Goal: Complete application form

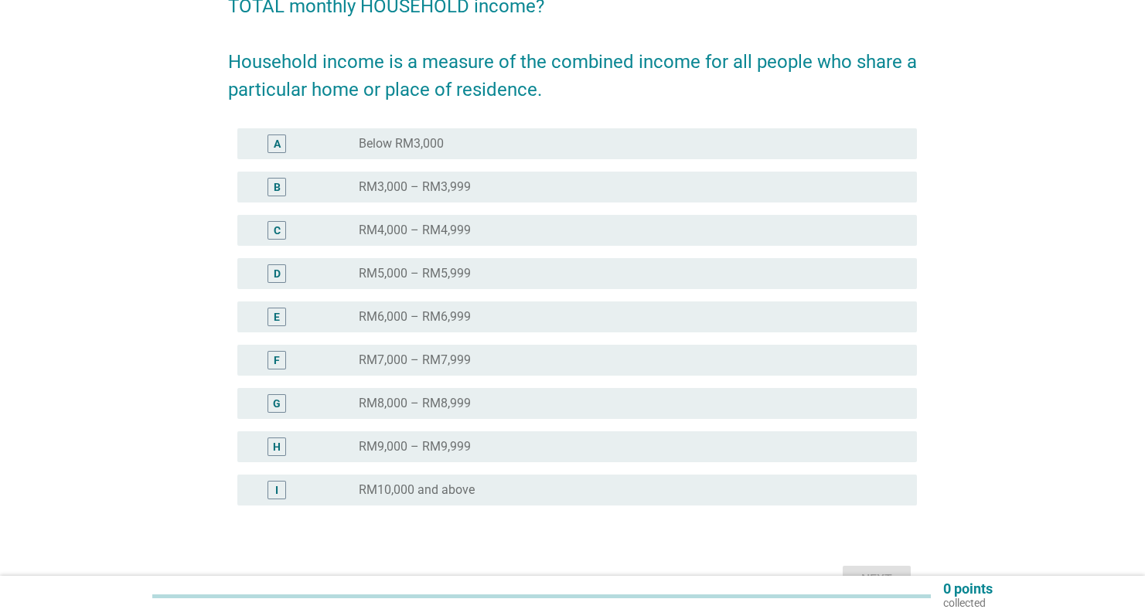
scroll to position [176, 0]
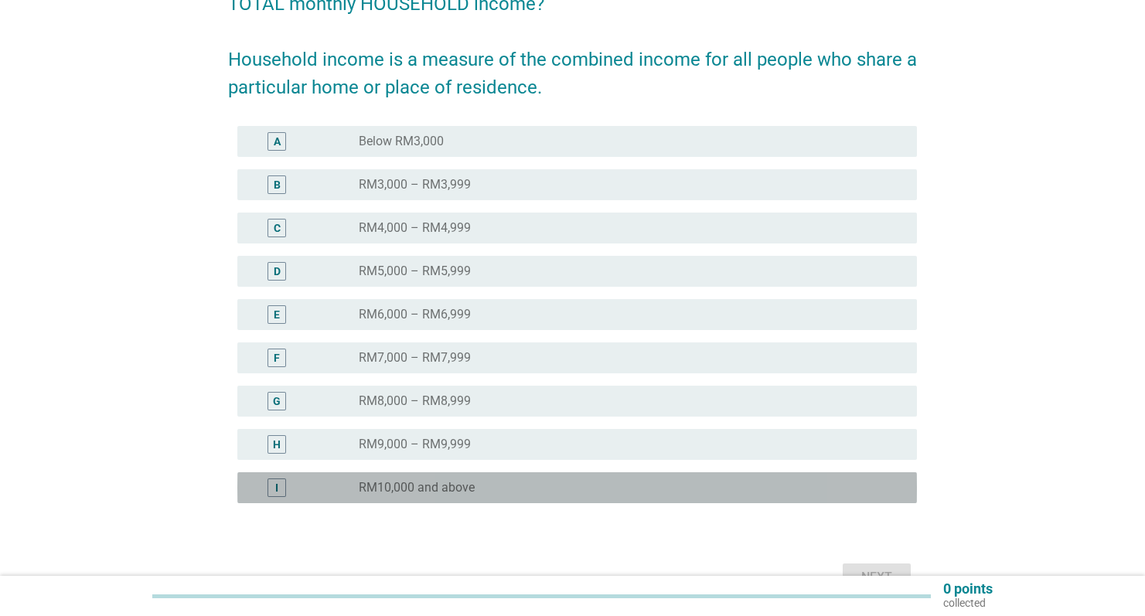
click at [401, 493] on label "RM10,000 and above" at bounding box center [417, 487] width 116 height 15
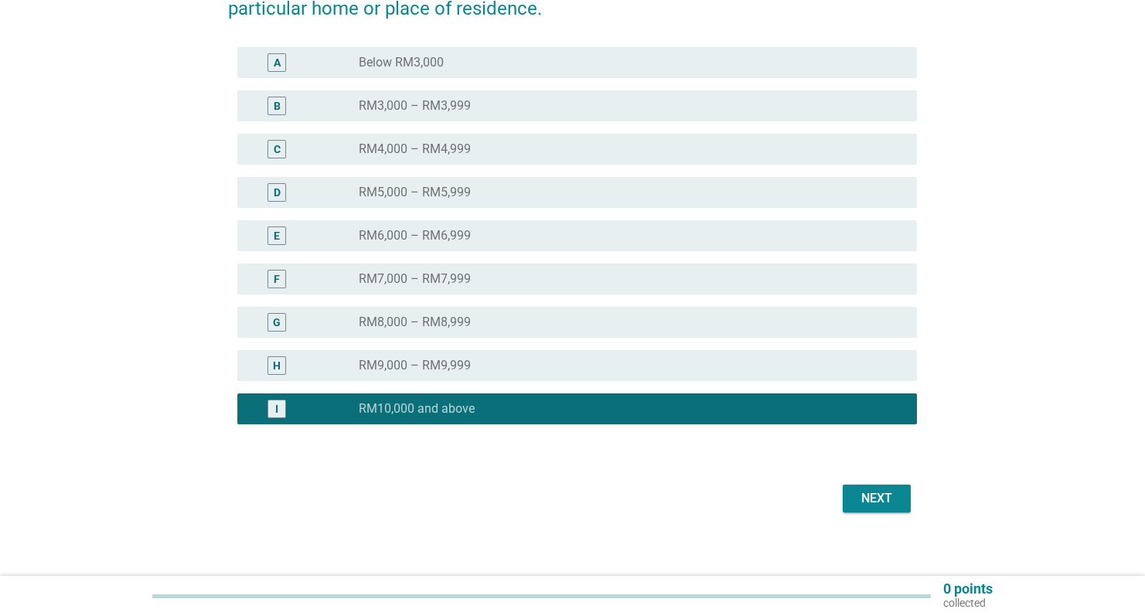
scroll to position [265, 0]
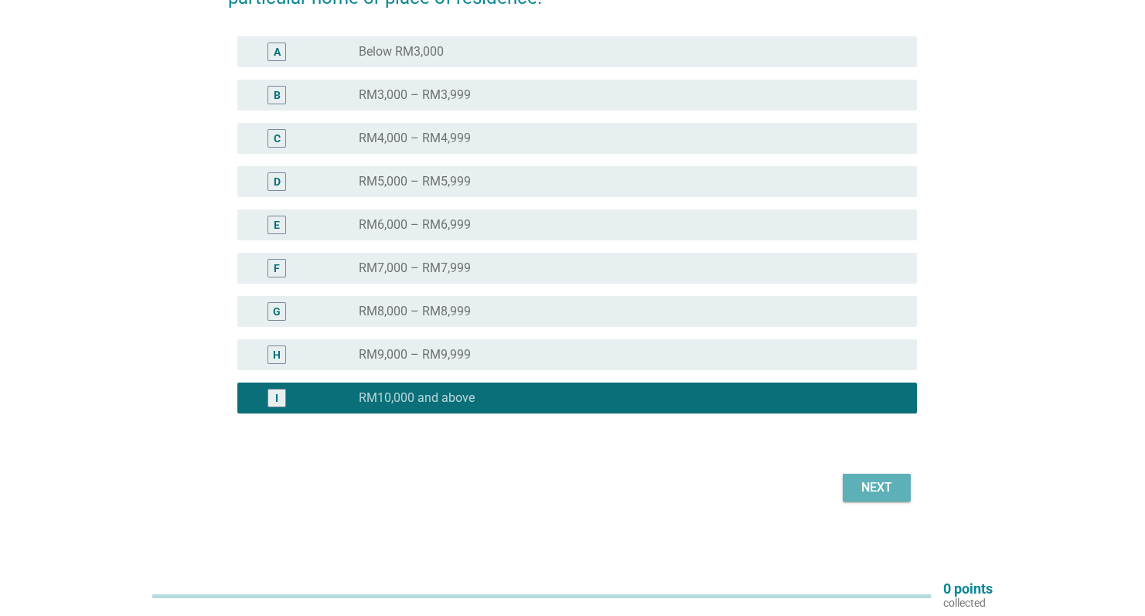
click at [879, 489] on div "Next" at bounding box center [876, 488] width 43 height 19
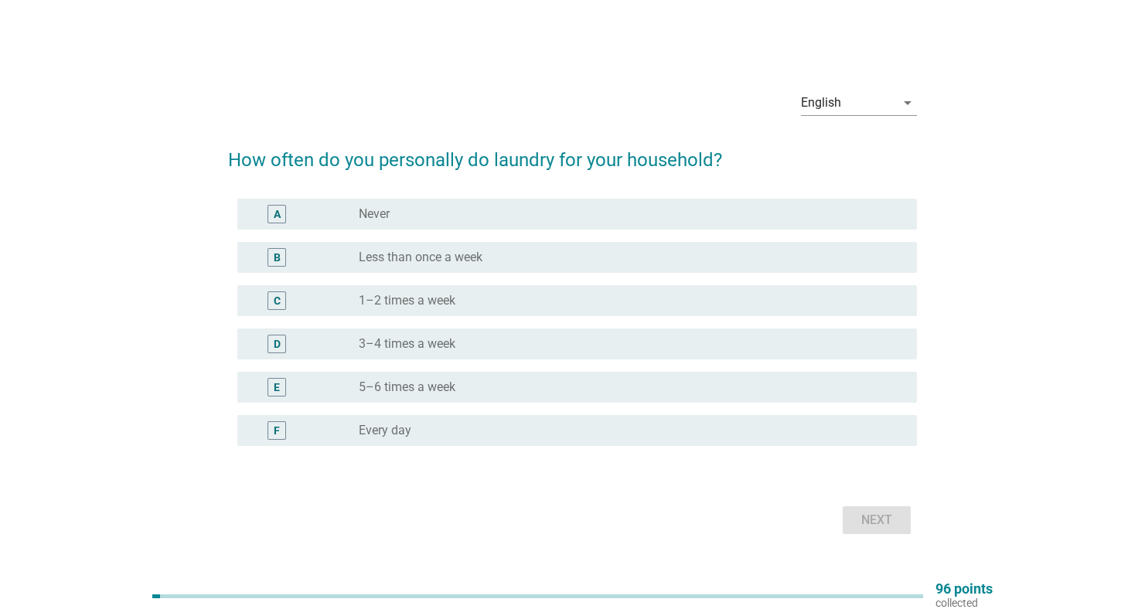
click at [326, 432] on div "F" at bounding box center [304, 431] width 109 height 19
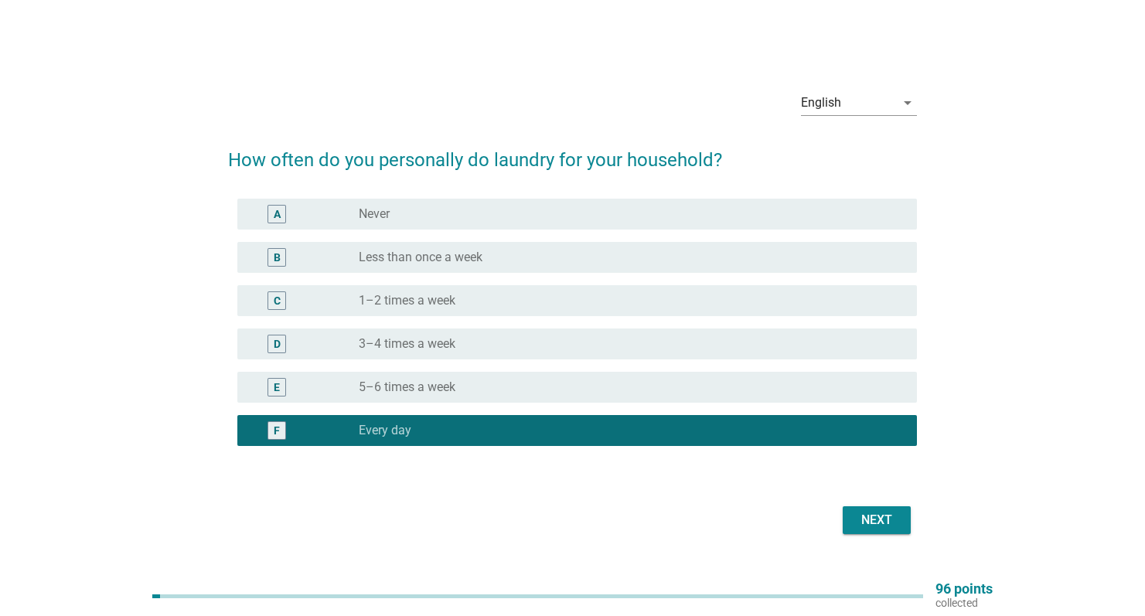
click at [902, 524] on button "Next" at bounding box center [877, 521] width 68 height 28
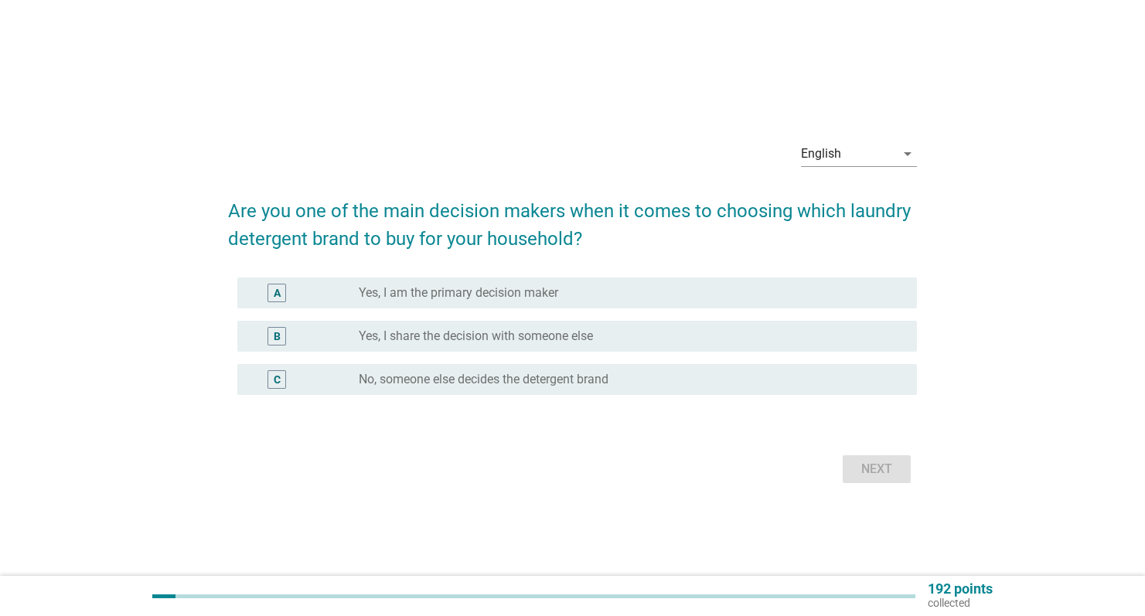
click at [374, 290] on label "Yes, I am the primary decision maker" at bounding box center [459, 292] width 200 height 15
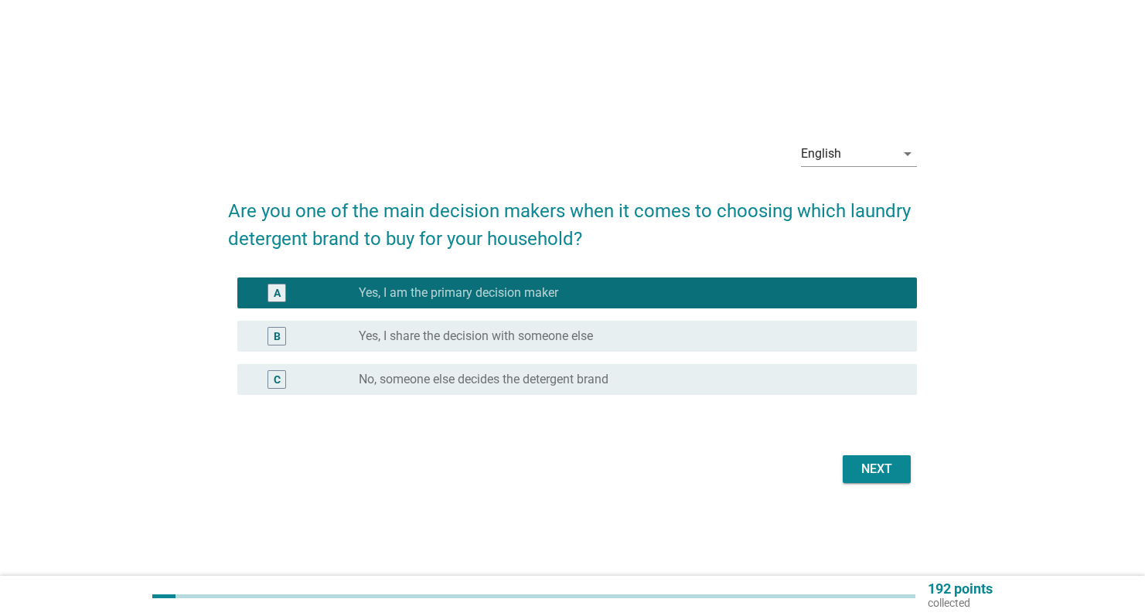
click at [891, 464] on div "Next" at bounding box center [876, 469] width 43 height 19
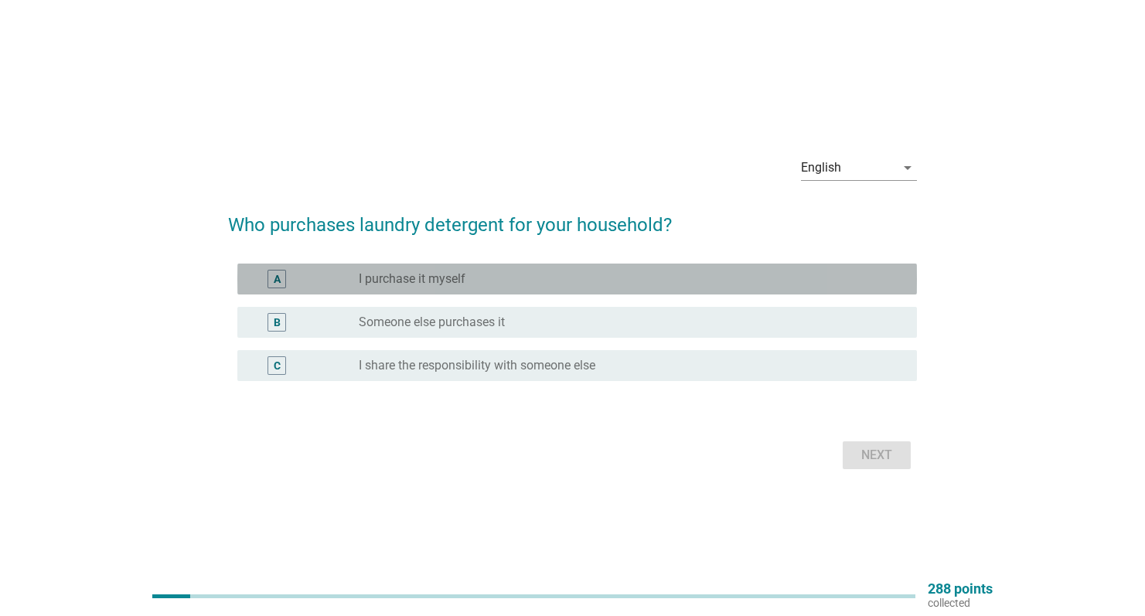
click at [527, 278] on div "radio_button_unchecked I purchase it myself" at bounding box center [626, 278] width 534 height 15
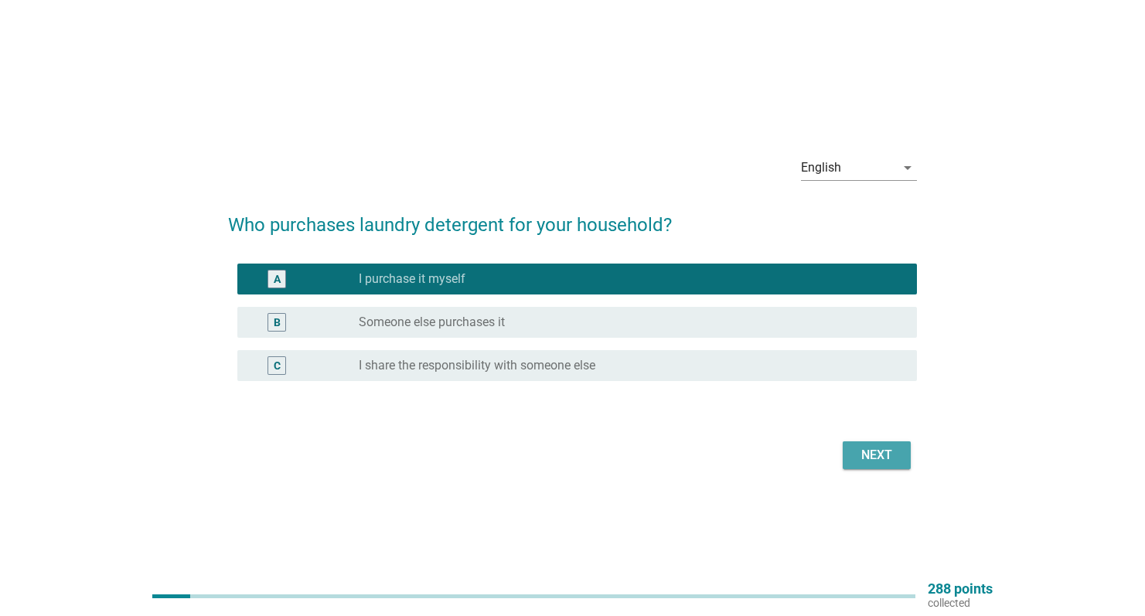
click at [880, 461] on div "Next" at bounding box center [876, 455] width 43 height 19
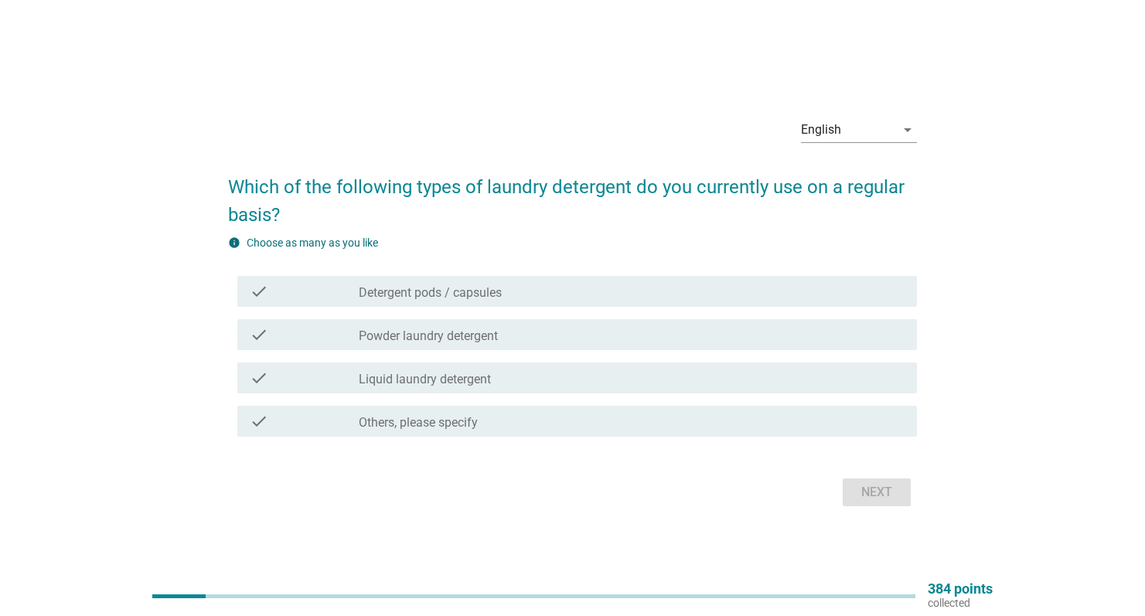
click at [527, 332] on div "check_box_outline_blank Powder laundry detergent" at bounding box center [632, 335] width 546 height 19
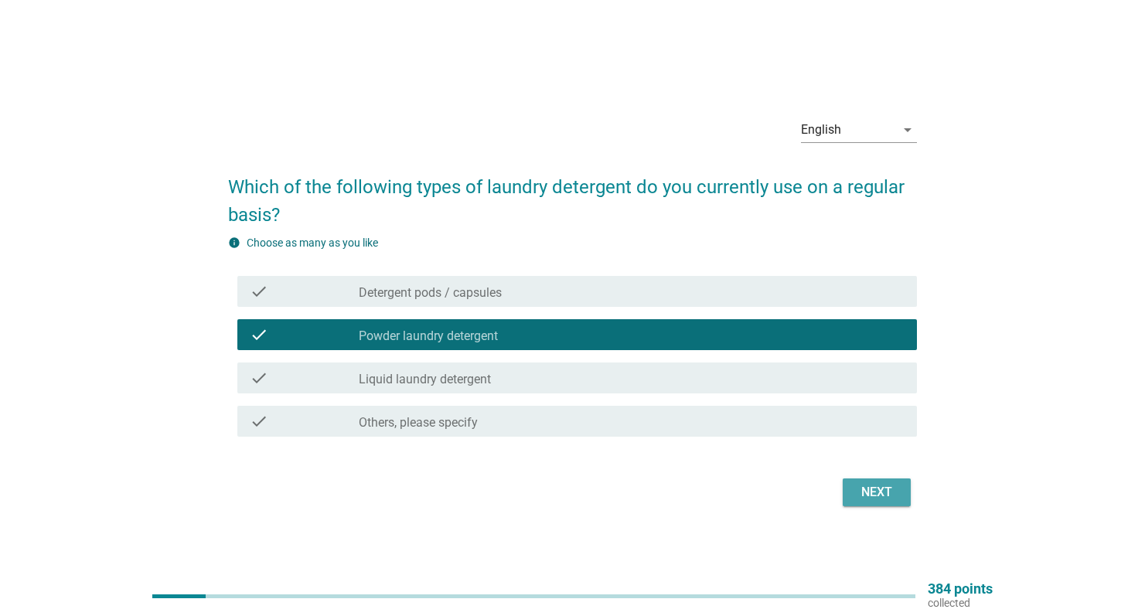
click at [884, 491] on div "Next" at bounding box center [876, 492] width 43 height 19
